Goal: Information Seeking & Learning: Check status

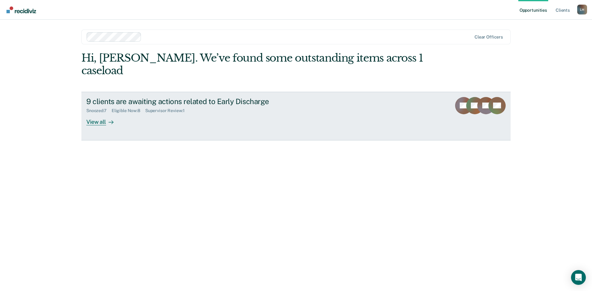
click at [100, 113] on div "View all" at bounding box center [103, 119] width 35 height 12
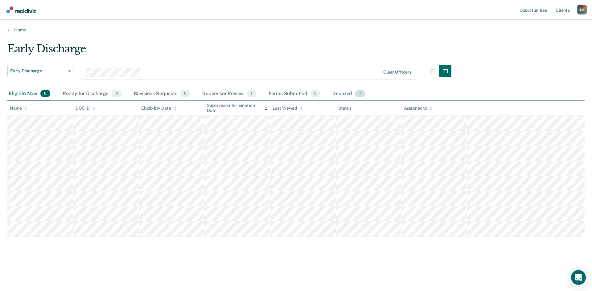
click at [342, 91] on div "Snoozed 7" at bounding box center [348, 94] width 35 height 14
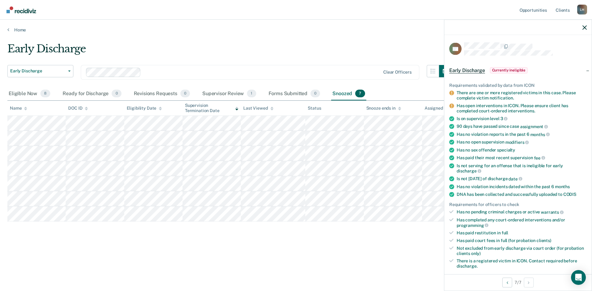
click at [285, 37] on main "Early Discharge Early Discharge Early Discharge Clear officers Eligible Now 8 R…" at bounding box center [296, 161] width 592 height 257
click at [585, 28] on icon "button" at bounding box center [584, 27] width 4 height 4
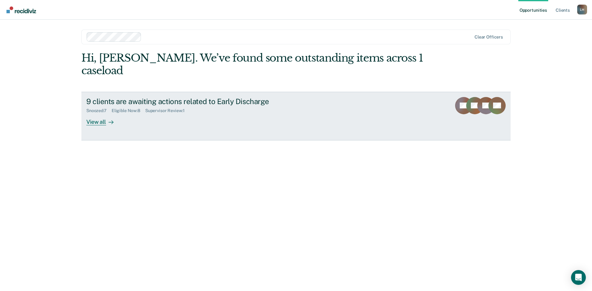
click at [98, 113] on div "View all" at bounding box center [103, 119] width 35 height 12
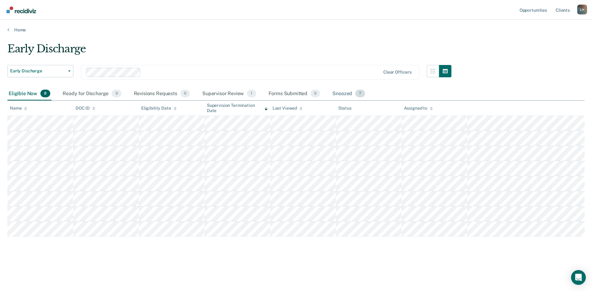
click at [346, 96] on div "Snoozed 7" at bounding box center [348, 94] width 35 height 14
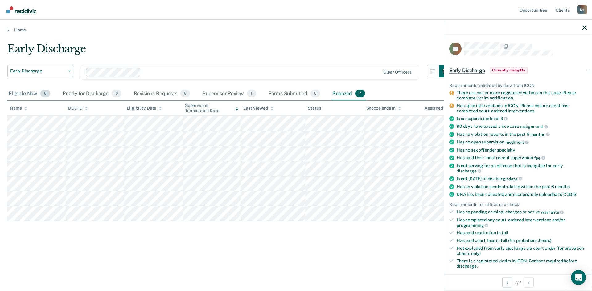
click at [29, 93] on div "Eligible Now 8" at bounding box center [29, 94] width 44 height 14
